Goal: Use online tool/utility: Utilize a website feature to perform a specific function

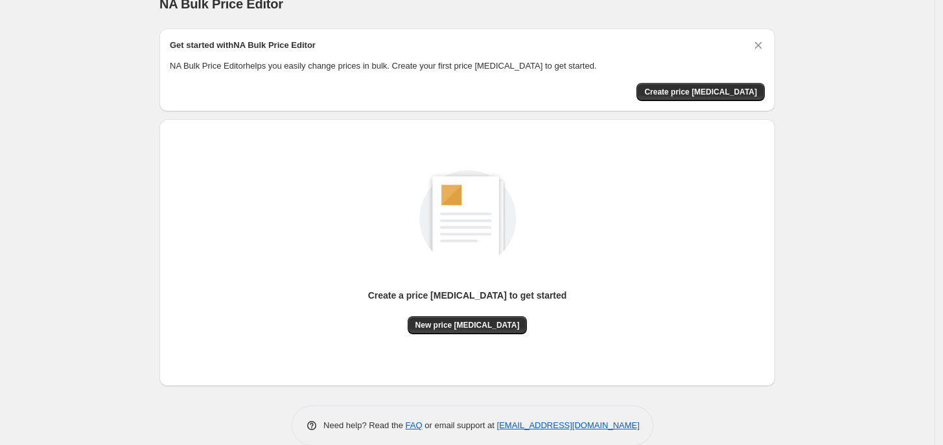
scroll to position [40, 0]
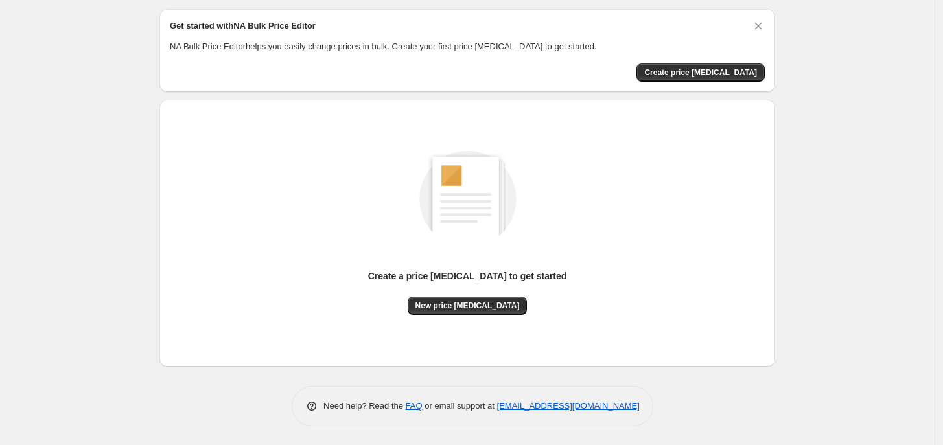
click at [450, 289] on div "Create a price [MEDICAL_DATA] to get started" at bounding box center [467, 283] width 199 height 27
click at [447, 299] on button "New price [MEDICAL_DATA]" at bounding box center [468, 306] width 120 height 18
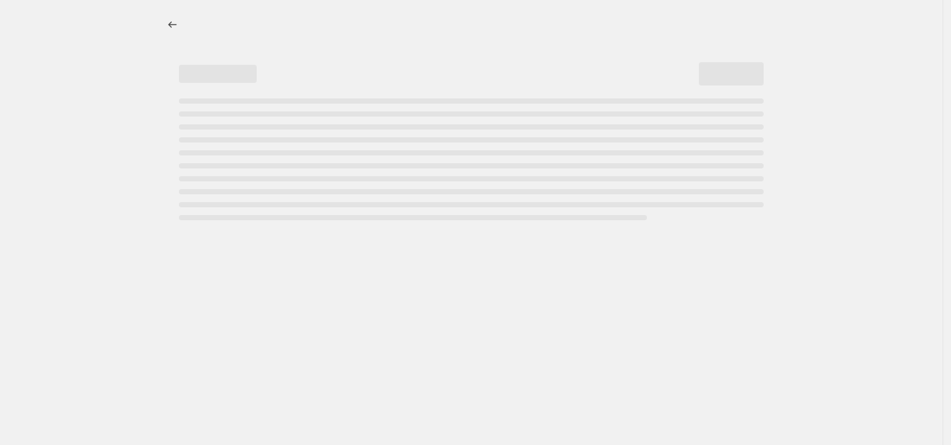
select select "percentage"
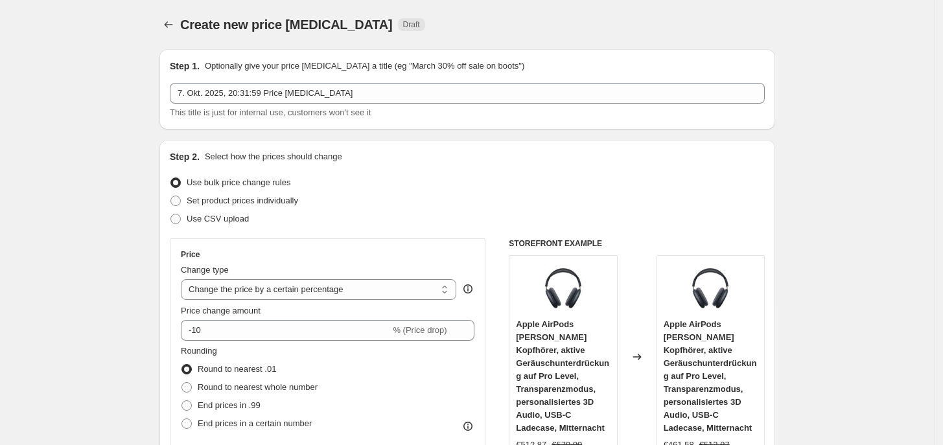
scroll to position [162, 0]
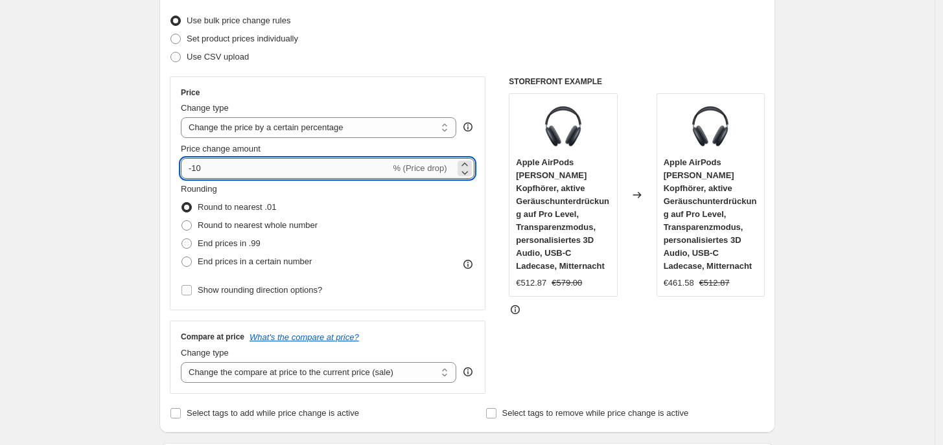
click at [237, 161] on input "-10" at bounding box center [285, 168] width 209 height 21
type input "-1"
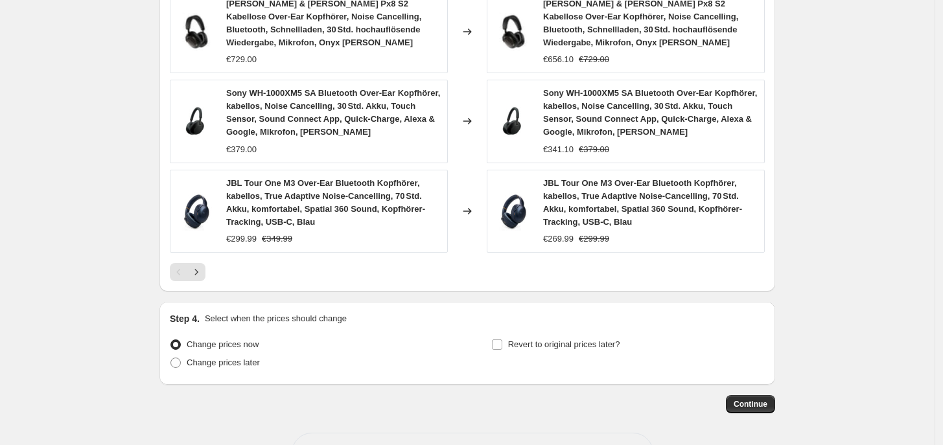
scroll to position [990, 0]
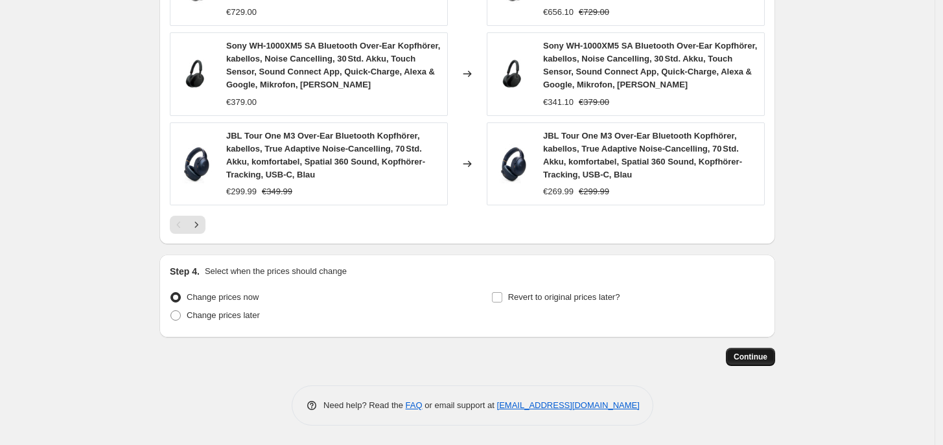
type input "-35"
click at [761, 354] on span "Continue" at bounding box center [751, 357] width 34 height 10
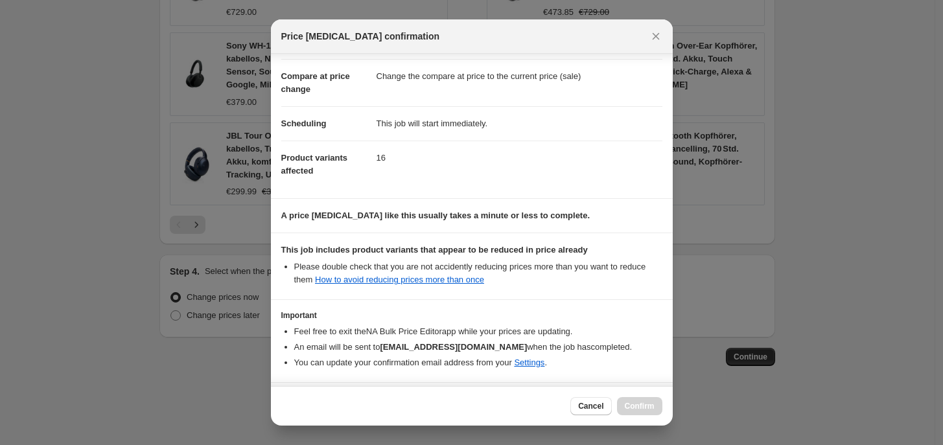
scroll to position [101, 0]
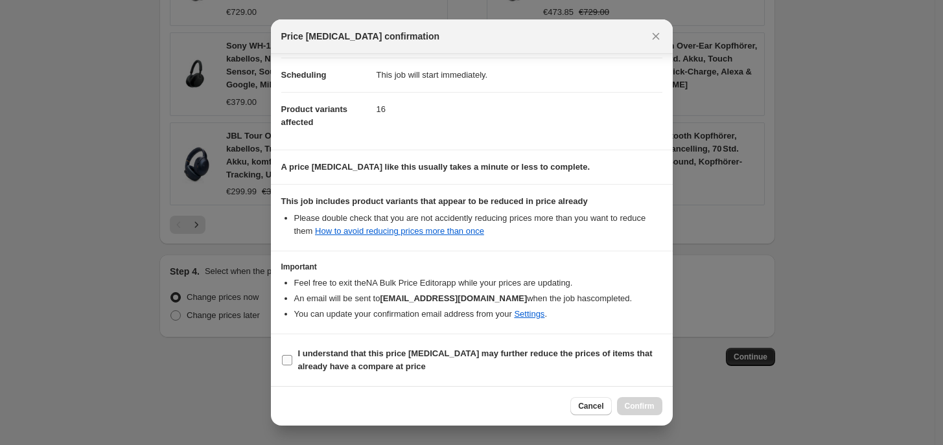
drag, startPoint x: 349, startPoint y: 360, endPoint x: 407, endPoint y: 360, distance: 58.3
click at [350, 360] on b "I understand that this price [MEDICAL_DATA] may further reduce the prices of it…" at bounding box center [475, 360] width 354 height 23
click at [292, 360] on input "I understand that this price [MEDICAL_DATA] may further reduce the prices of it…" at bounding box center [287, 360] width 10 height 10
checkbox input "true"
click at [647, 407] on span "Confirm" at bounding box center [640, 406] width 30 height 10
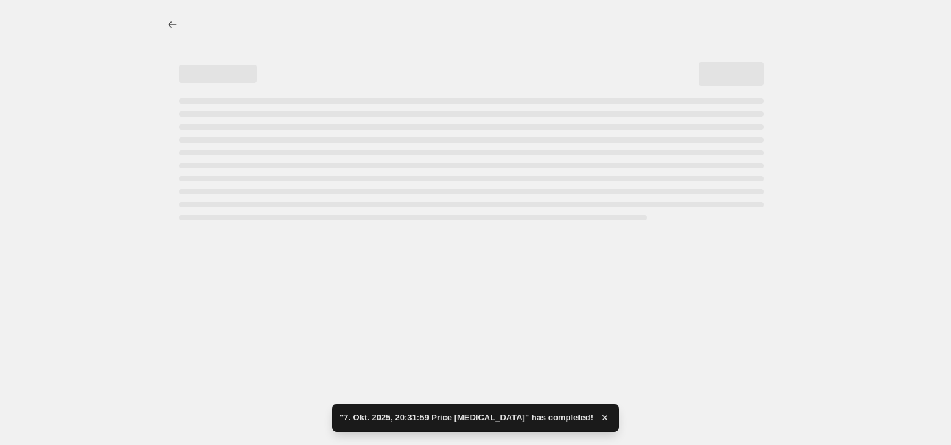
select select "percentage"
